Goal: Find specific page/section: Find specific page/section

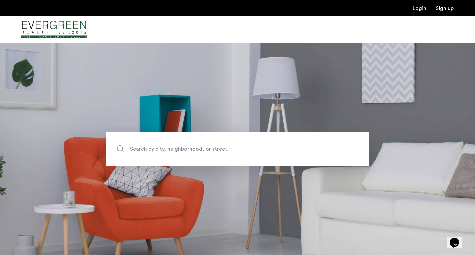
drag, startPoint x: 206, startPoint y: 131, endPoint x: 202, endPoint y: 146, distance: 15.1
click at [202, 146] on section "Search by city, neighborhood, or street." at bounding box center [237, 149] width 475 height 212
click at [202, 146] on span "Search by city, neighborhood, or street." at bounding box center [222, 148] width 184 height 9
click at [202, 146] on input "Search by city, neighborhood, or street." at bounding box center [237, 149] width 263 height 35
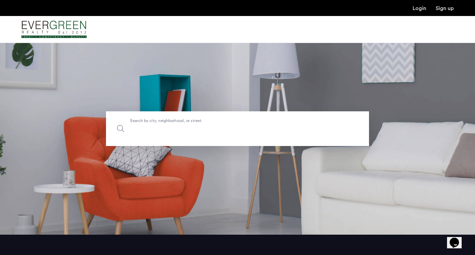
scroll to position [16, 0]
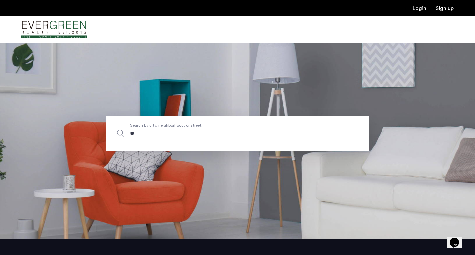
type input "*"
type input "**********"
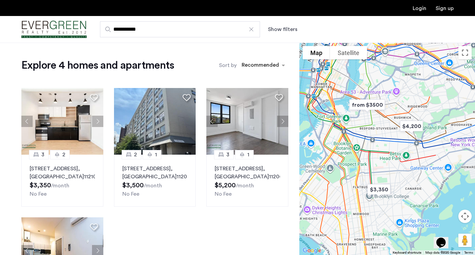
click at [66, 27] on img "Cazamio Logo" at bounding box center [53, 29] width 65 height 25
